Goal: Transaction & Acquisition: Book appointment/travel/reservation

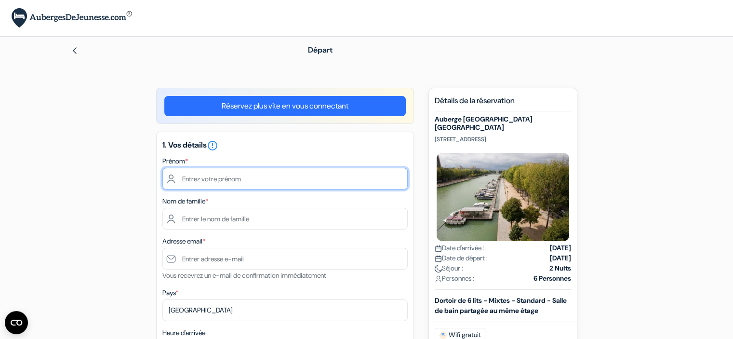
click at [217, 183] on input "text" at bounding box center [285, 179] width 245 height 22
type input "[PERSON_NAME]"
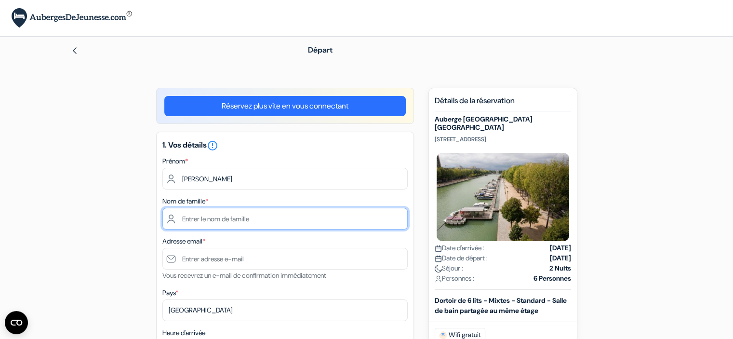
type input "SIABAS"
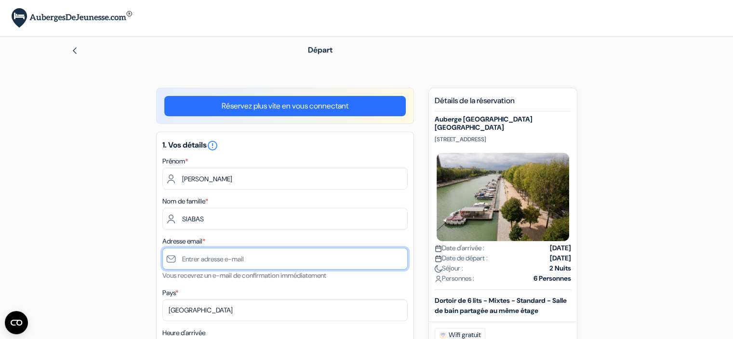
type input "[PERSON_NAME][EMAIL_ADDRESS][DOMAIN_NAME]"
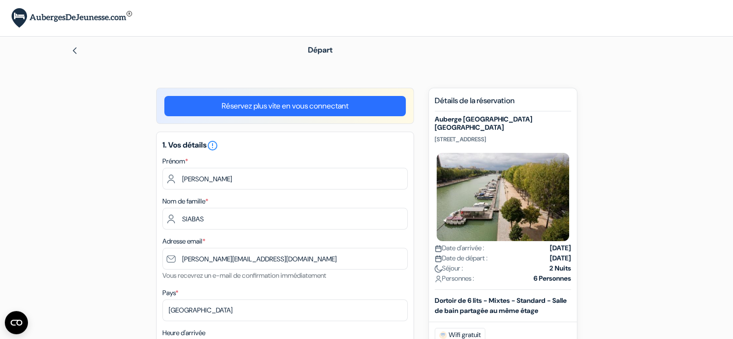
type input "+33672958397"
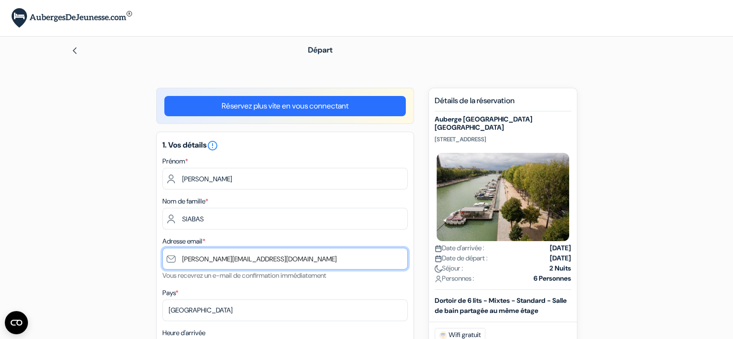
click at [257, 255] on input "ludovic.siabas@channelsr.fr" at bounding box center [285, 259] width 245 height 22
click at [260, 258] on input "ludovic.siabas@channelsr.fr" at bounding box center [285, 259] width 245 height 22
click at [262, 261] on input "ludovic.siabas@channelsr.fr" at bounding box center [285, 259] width 245 height 22
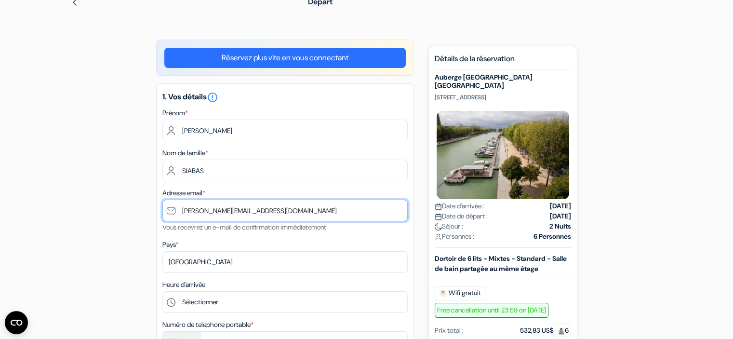
scroll to position [96, 0]
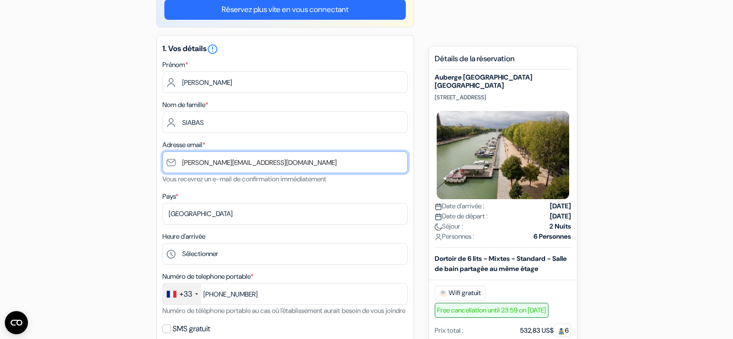
type input "[PERSON_NAME][EMAIL_ADDRESS][DOMAIN_NAME]"
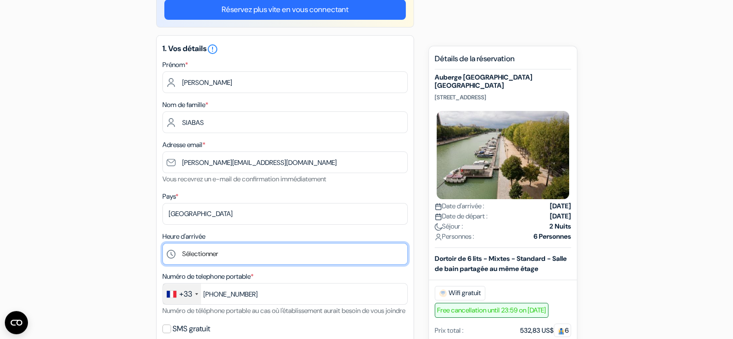
click at [240, 254] on select "Sélectionner 1:00 2:00 3:00 4:00 5:00 6:00 7:00 8:00 9:00 10:00 11:00 12:00 13:…" at bounding box center [285, 254] width 245 height 22
select select "19"
click at [163, 244] on select "Sélectionner 1:00 2:00 3:00 4:00 5:00 6:00 7:00 8:00 9:00 10:00 11:00 12:00 13:…" at bounding box center [285, 254] width 245 height 22
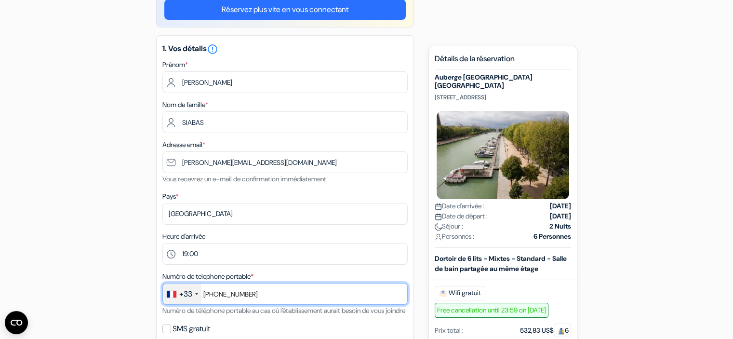
click at [264, 294] on input "+33672958397" at bounding box center [285, 294] width 245 height 22
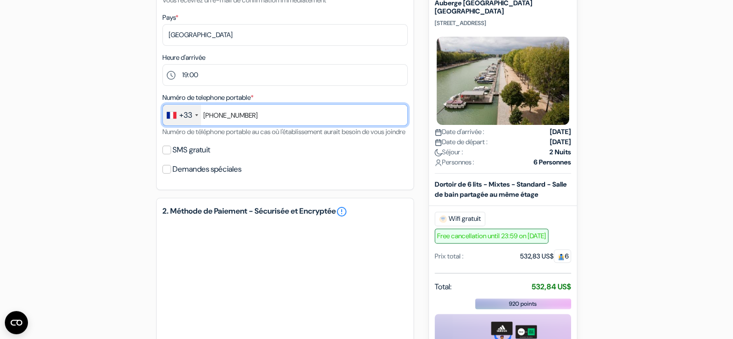
scroll to position [289, 0]
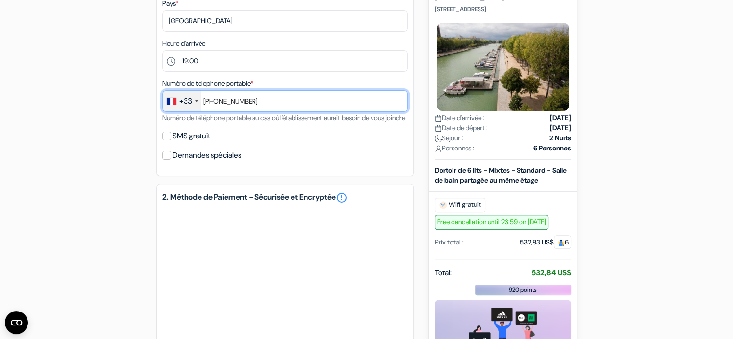
type input "+33684306375"
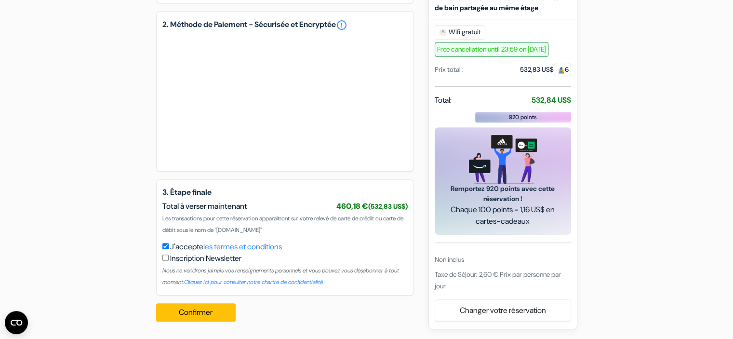
scroll to position [474, 0]
click at [206, 311] on button "Confirmer Loading..." at bounding box center [196, 312] width 80 height 18
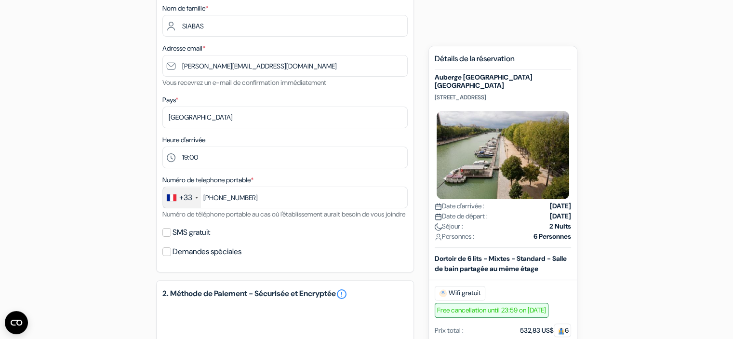
scroll to position [475, 0]
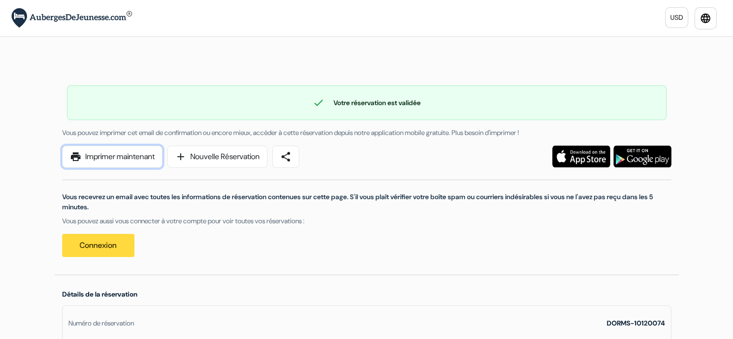
click at [98, 158] on link "print Imprimer maintenant" at bounding box center [112, 157] width 100 height 22
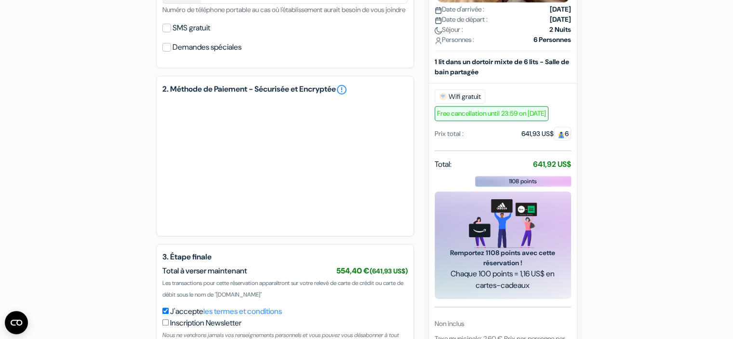
scroll to position [434, 0]
